Goal: Task Accomplishment & Management: Use online tool/utility

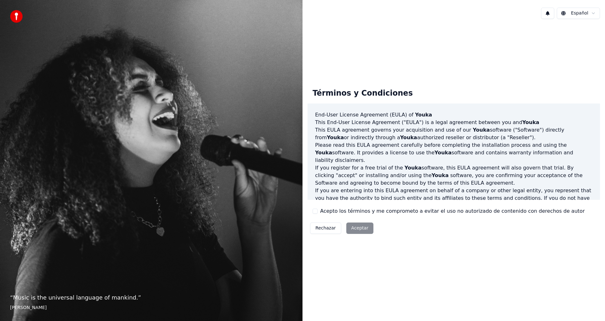
click at [354, 225] on div "Rechazar Aceptar" at bounding box center [342, 228] width 68 height 16
click at [353, 230] on div "Rechazar Aceptar" at bounding box center [342, 228] width 68 height 16
click at [353, 228] on div "Rechazar Aceptar" at bounding box center [342, 228] width 68 height 16
click at [471, 252] on div "Términos y Condiciones End-User License Agreement (EULA) of Youka This End-User…" at bounding box center [454, 159] width 303 height 271
drag, startPoint x: 415, startPoint y: 177, endPoint x: 418, endPoint y: 169, distance: 8.8
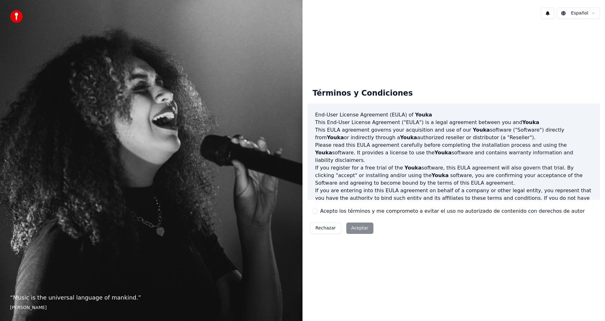
click at [417, 171] on p "If you register for a free trial of the Youka software, this EULA agreement wil…" at bounding box center [453, 175] width 277 height 23
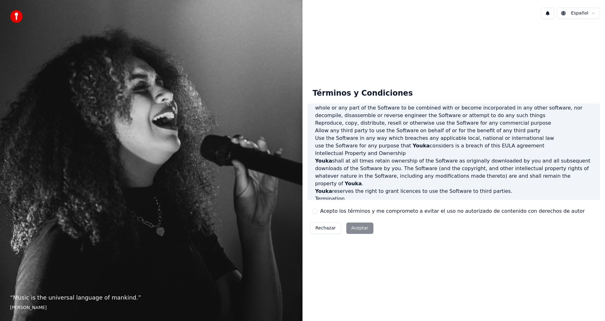
scroll to position [252, 0]
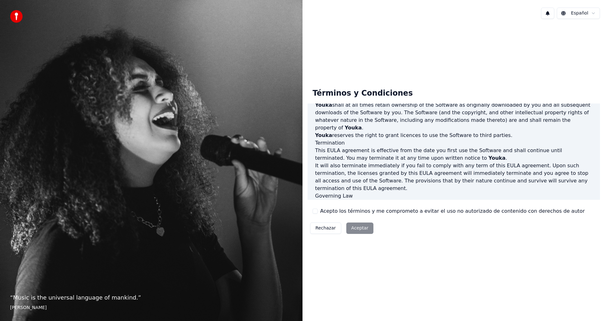
click at [377, 210] on label "Acepto los términos y me comprometo a evitar el uso no autorizado de contenido …" at bounding box center [452, 211] width 265 height 8
click at [318, 210] on button "Acepto los términos y me comprometo a evitar el uso no autorizado de contenido …" at bounding box center [315, 210] width 5 height 5
click at [492, 211] on label "Acepto los términos y me comprometo a evitar el uso no autorizado de contenido …" at bounding box center [452, 211] width 265 height 8
click at [318, 211] on button "Acepto los términos y me comprometo a evitar el uso no autorizado de contenido …" at bounding box center [315, 210] width 5 height 5
click at [492, 224] on div "Términos y Condiciones End-User License Agreement (EULA) of Youka This End-User…" at bounding box center [454, 159] width 292 height 153
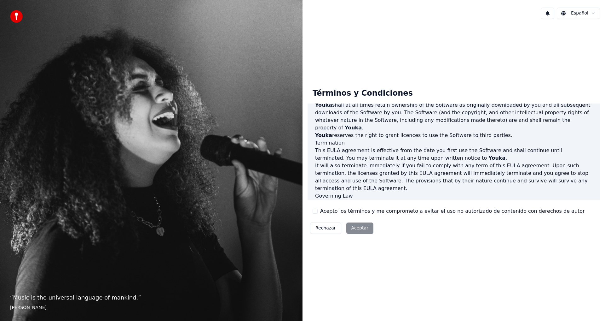
click at [322, 222] on div "Rechazar Aceptar" at bounding box center [342, 228] width 68 height 16
click at [566, 210] on div "Términos y Condiciones End-User License Agreement (EULA) of Youka This End-User…" at bounding box center [454, 159] width 292 height 153
click at [575, 210] on div "Términos y Condiciones End-User License Agreement (EULA) of Youka This End-User…" at bounding box center [454, 159] width 292 height 153
click at [367, 227] on div "Rechazar Aceptar" at bounding box center [342, 228] width 68 height 16
click at [366, 227] on div "Rechazar Aceptar" at bounding box center [342, 228] width 68 height 16
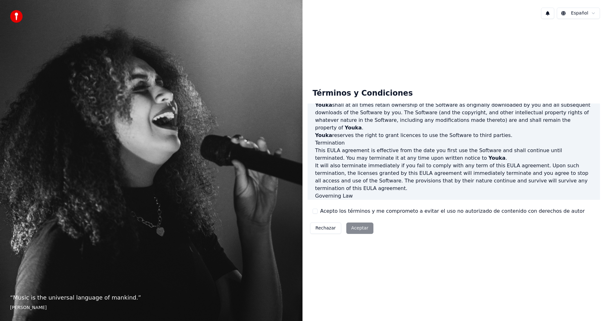
click at [344, 281] on div "Términos y Condiciones End-User License Agreement (EULA) of Youka This End-User…" at bounding box center [454, 159] width 303 height 271
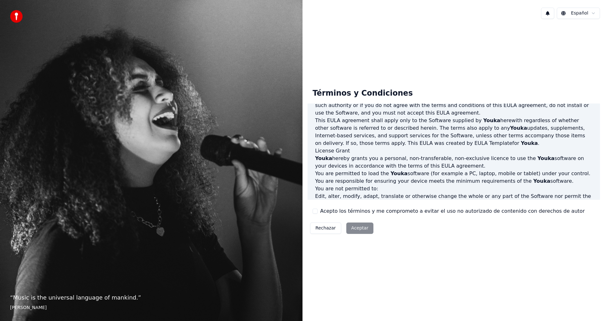
scroll to position [0, 0]
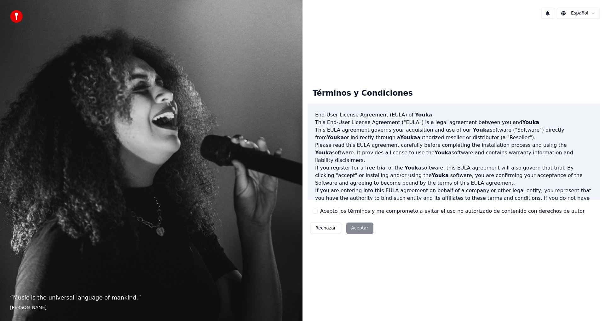
drag, startPoint x: 563, startPoint y: 35, endPoint x: 552, endPoint y: 40, distance: 13.0
click at [562, 35] on div "Términos y Condiciones End-User License Agreement (EULA) of Youka This End-User…" at bounding box center [454, 159] width 303 height 271
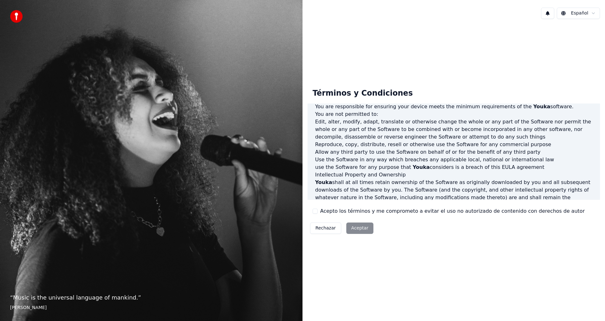
scroll to position [252, 0]
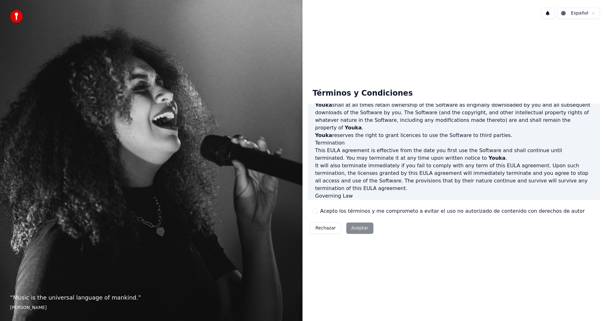
click at [311, 212] on div "Términos y Condiciones End-User License Agreement (EULA) of Youka This End-User…" at bounding box center [454, 159] width 292 height 153
click at [316, 211] on button "Acepto los términos y me comprometo a evitar el uso no autorizado de contenido …" at bounding box center [315, 210] width 5 height 5
drag, startPoint x: 316, startPoint y: 211, endPoint x: 381, endPoint y: 210, distance: 65.6
click at [381, 210] on div "Acepto los términos y me comprometo a evitar el uso no autorizado de contenido …" at bounding box center [449, 211] width 272 height 8
click at [365, 228] on button "Aceptar" at bounding box center [359, 227] width 27 height 11
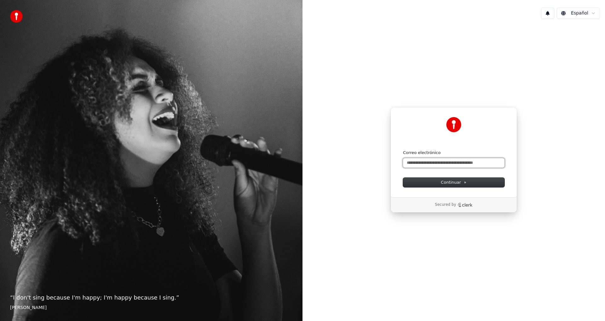
click at [451, 162] on input "Correo electrónico" at bounding box center [453, 162] width 101 height 9
type input "*"
click at [454, 183] on span "Continuar" at bounding box center [454, 182] width 26 height 6
type input "**********"
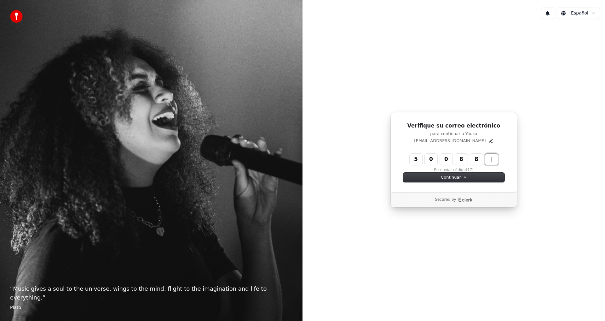
type input "******"
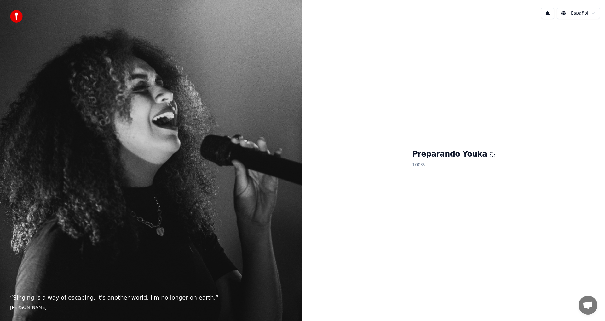
click at [459, 154] on h1 "Preparando Youka" at bounding box center [453, 154] width 83 height 10
click at [452, 157] on h1 "Preparando Youka" at bounding box center [453, 154] width 83 height 10
click at [19, 20] on img at bounding box center [16, 16] width 13 height 13
click at [223, 154] on div "“ Singing is a way of escaping. It's another world. I'm no longer on earth. ” E…" at bounding box center [151, 160] width 303 height 321
drag, startPoint x: 269, startPoint y: 155, endPoint x: 349, endPoint y: 133, distance: 83.1
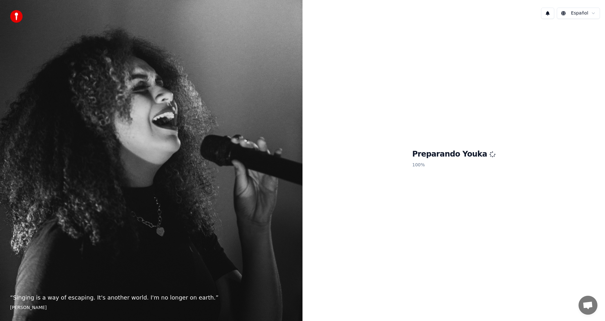
click at [292, 147] on div "“ Singing is a way of escaping. It's another world. I'm no longer on earth. ” E…" at bounding box center [151, 160] width 303 height 321
click at [350, 133] on div "Preparando Youka 100 %" at bounding box center [454, 159] width 303 height 271
click at [385, 145] on div "Preparando Youka 100 %" at bounding box center [454, 159] width 303 height 271
drag, startPoint x: 389, startPoint y: 159, endPoint x: 343, endPoint y: 234, distance: 88.5
click at [343, 234] on div "Preparando Youka 100 %" at bounding box center [454, 159] width 303 height 271
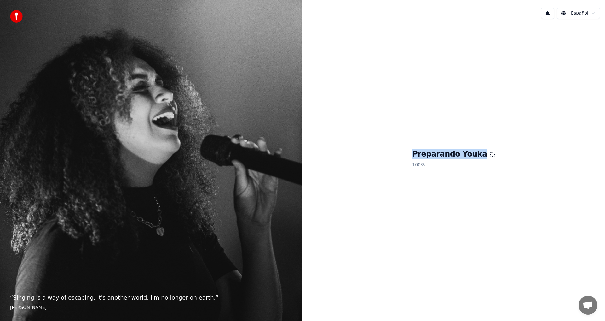
click at [394, 226] on div "Preparando Youka 100 %" at bounding box center [454, 159] width 303 height 271
click at [468, 162] on p "100 %" at bounding box center [453, 164] width 83 height 11
click at [471, 155] on h1 "Preparando Youka" at bounding box center [453, 154] width 83 height 10
click at [421, 212] on div "Preparando Youka 100 %" at bounding box center [454, 159] width 303 height 271
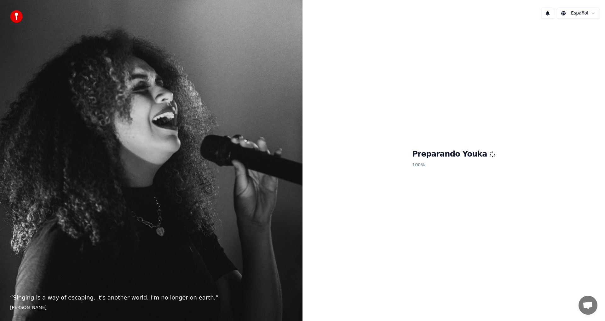
click at [431, 181] on div "Preparando Youka 100 %" at bounding box center [454, 159] width 303 height 271
click at [464, 153] on h1 "Preparando Youka" at bounding box center [453, 154] width 83 height 10
click at [591, 14] on html "“ Singing is a way of escaping. It's another world. I'm no longer on earth. ” E…" at bounding box center [302, 160] width 605 height 321
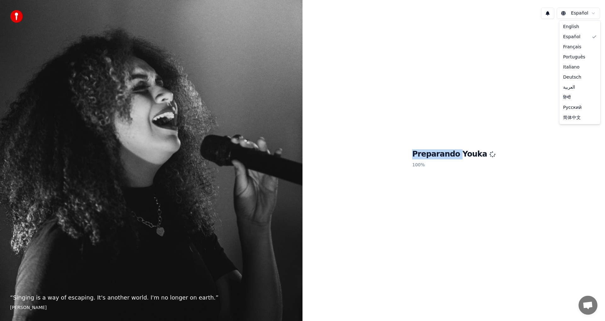
click at [591, 14] on html "“ Singing is a way of escaping. It's another world. I'm no longer on earth. ” E…" at bounding box center [302, 160] width 605 height 321
click at [459, 109] on div "Preparando Youka 100 %" at bounding box center [454, 159] width 303 height 271
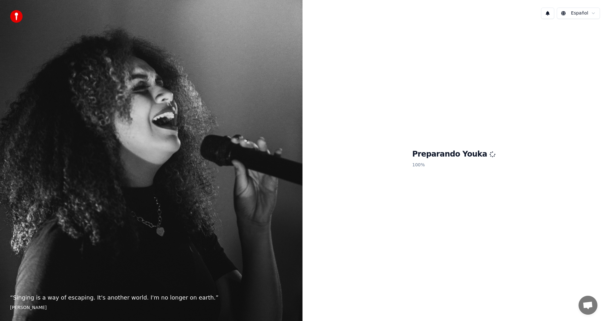
click at [455, 137] on div "Preparando Youka 100 %" at bounding box center [454, 159] width 303 height 271
drag, startPoint x: 449, startPoint y: 157, endPoint x: 443, endPoint y: 166, distance: 10.8
click at [449, 158] on h1 "Preparando Youka" at bounding box center [453, 154] width 83 height 10
click at [443, 166] on p "100 %" at bounding box center [453, 164] width 83 height 11
click at [440, 169] on p "100 %" at bounding box center [453, 164] width 83 height 11
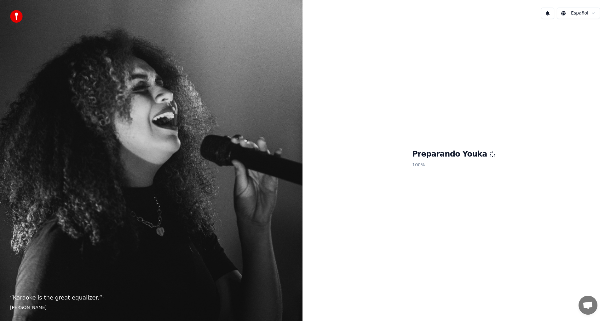
click at [477, 159] on h1 "Preparando Youka" at bounding box center [453, 154] width 83 height 10
click at [480, 216] on div "Preparando Youka 100 %" at bounding box center [454, 159] width 303 height 271
click at [493, 156] on div "Preparando Youka 100 %" at bounding box center [454, 159] width 303 height 271
